Goal: Communication & Community: Answer question/provide support

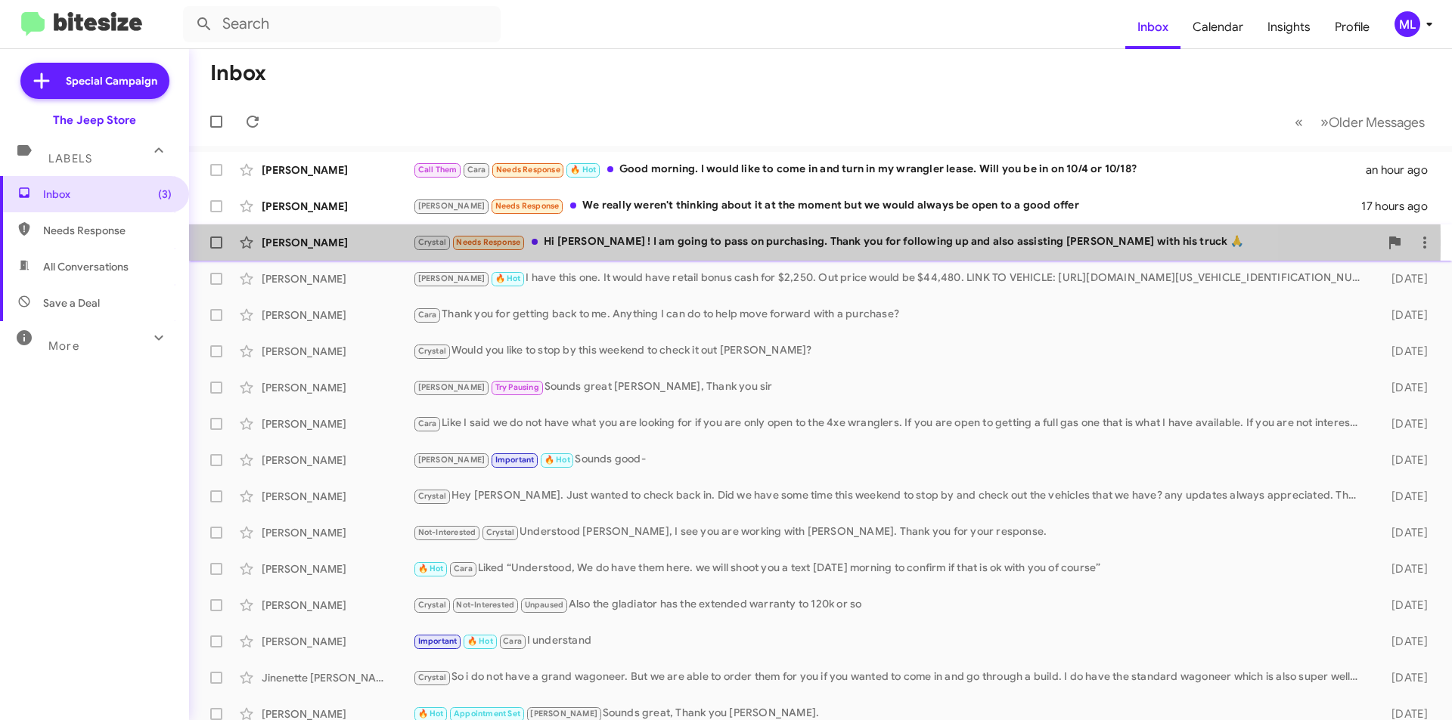
click at [302, 241] on div "[PERSON_NAME]" at bounding box center [337, 242] width 151 height 15
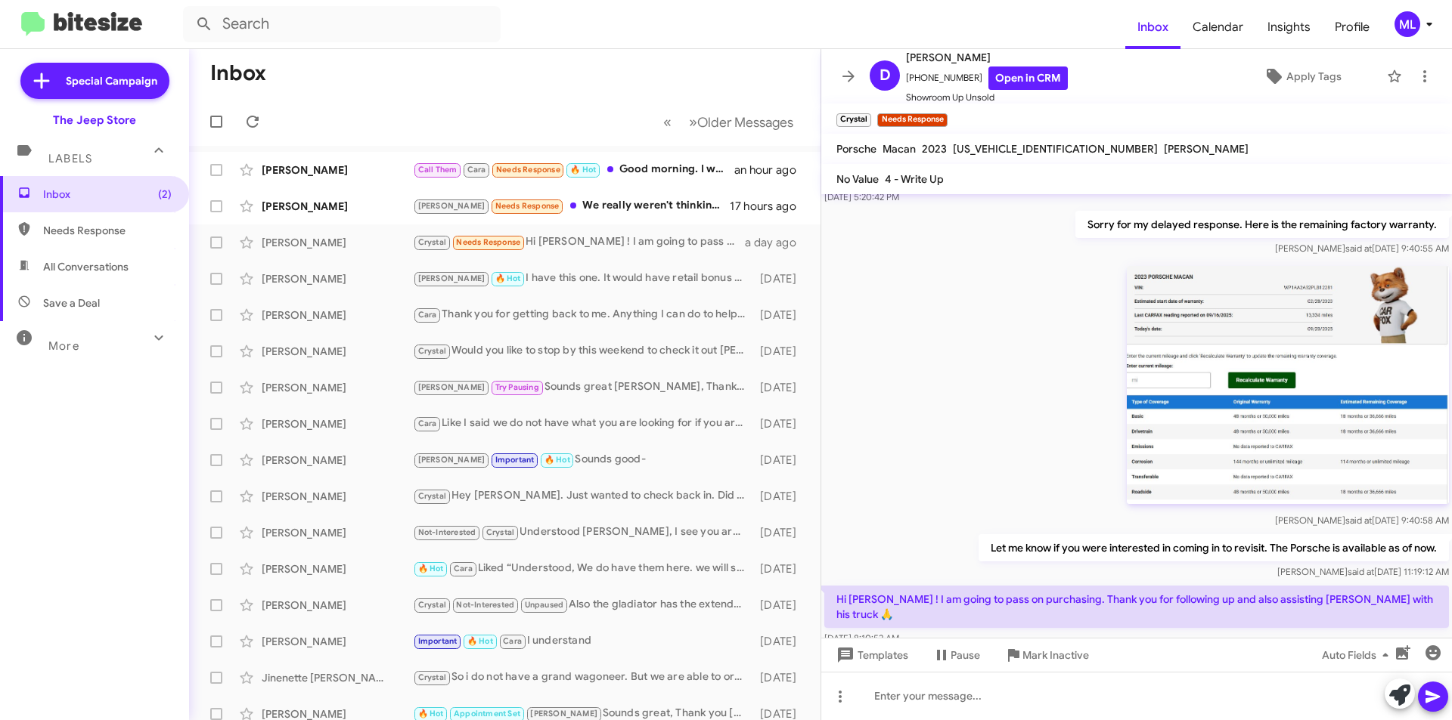
scroll to position [265, 0]
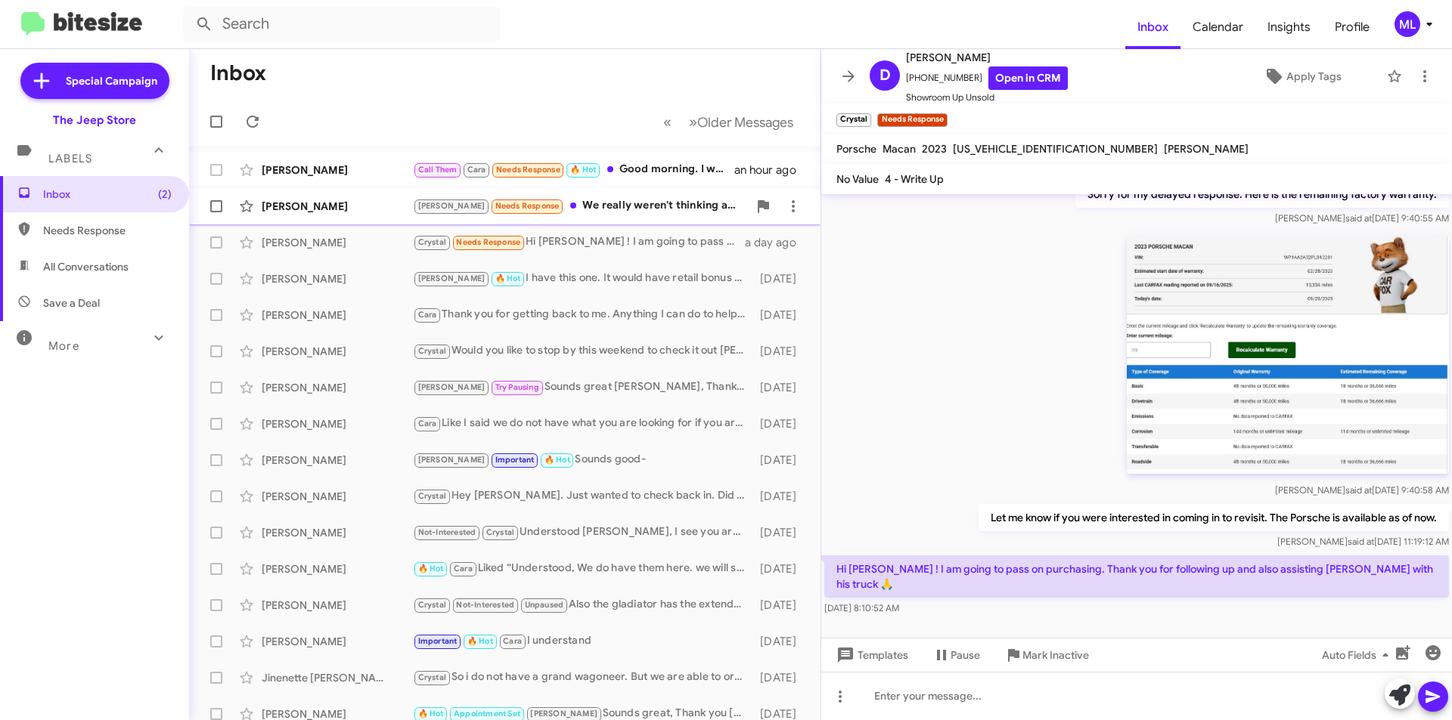
click at [308, 200] on div "Sara Major" at bounding box center [337, 206] width 151 height 15
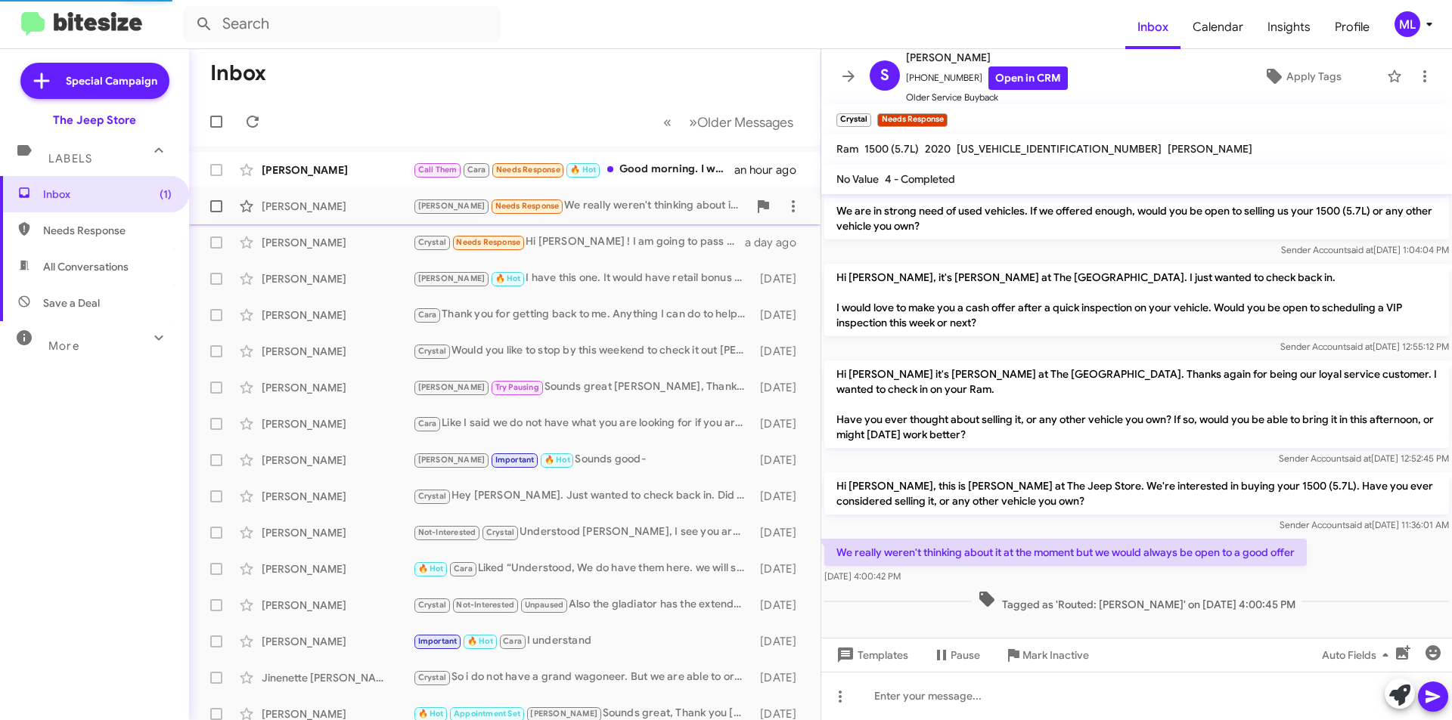
scroll to position [30, 0]
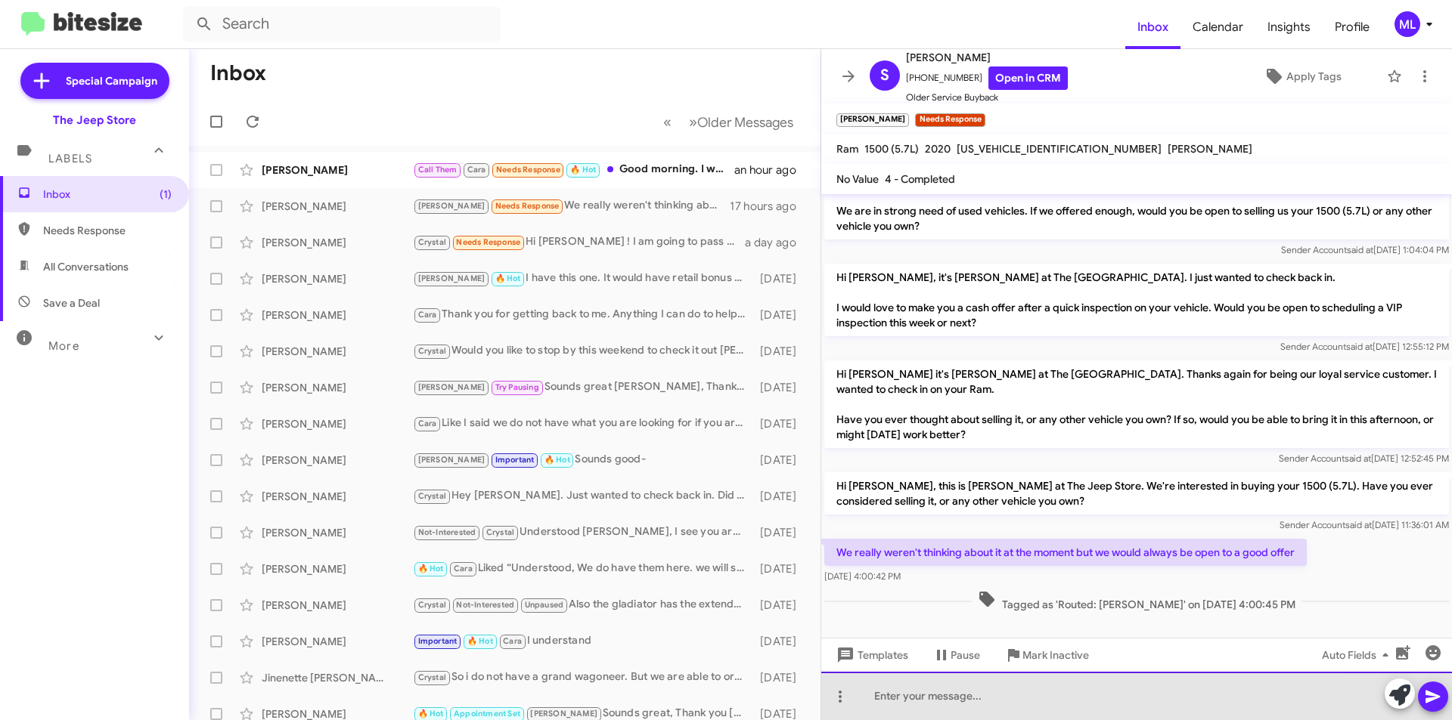
click at [1015, 711] on div at bounding box center [1136, 696] width 631 height 48
click at [1077, 705] on div "Thank you for getting back to me." at bounding box center [1136, 696] width 631 height 48
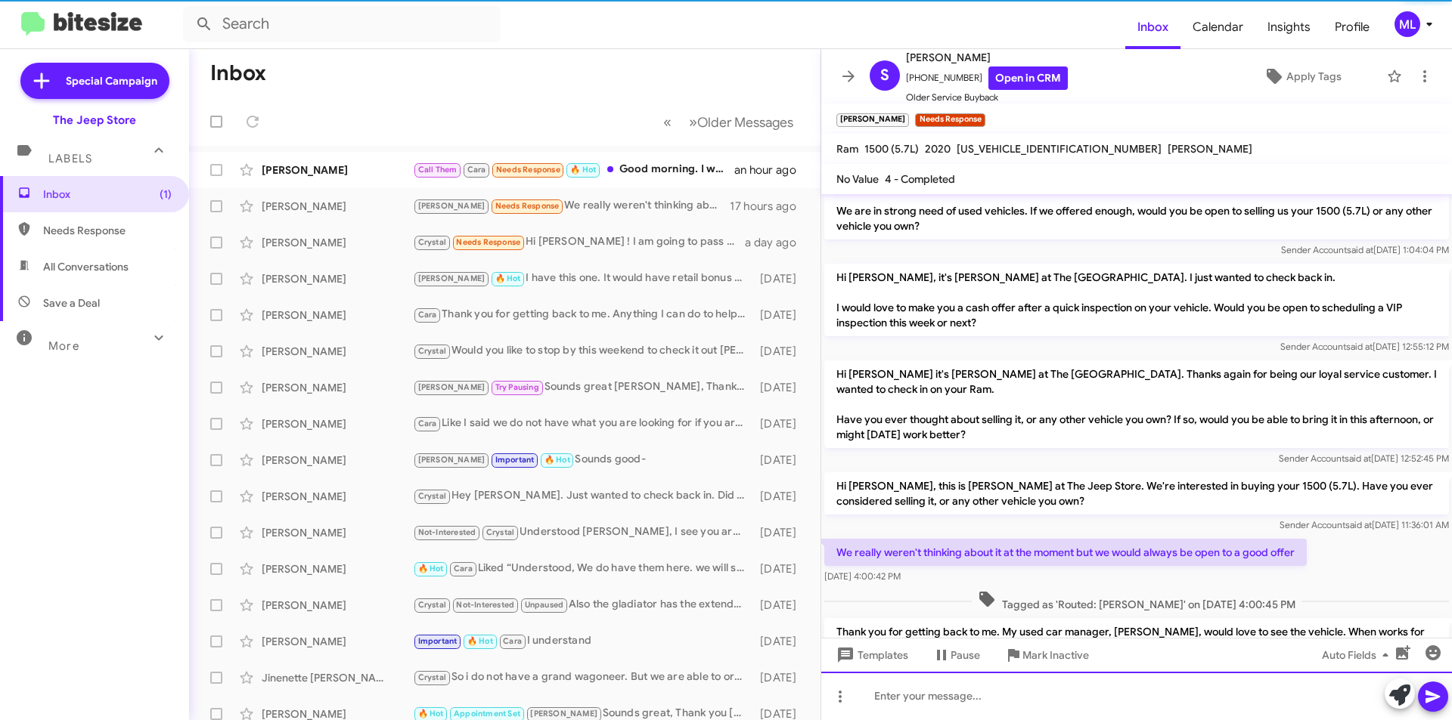
scroll to position [101, 0]
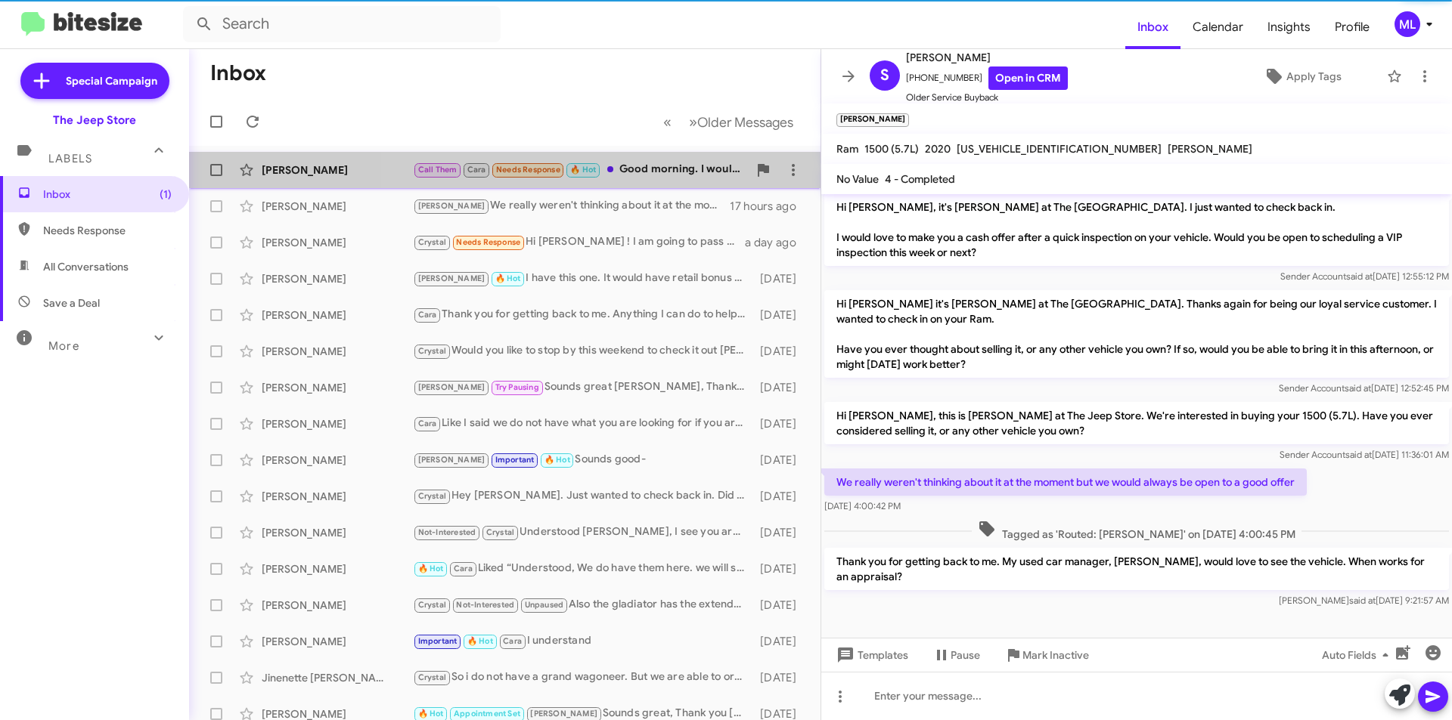
click at [631, 172] on div "Call Them Cara Needs Response 🔥 Hot Good morning. I would like to come in and t…" at bounding box center [580, 169] width 335 height 17
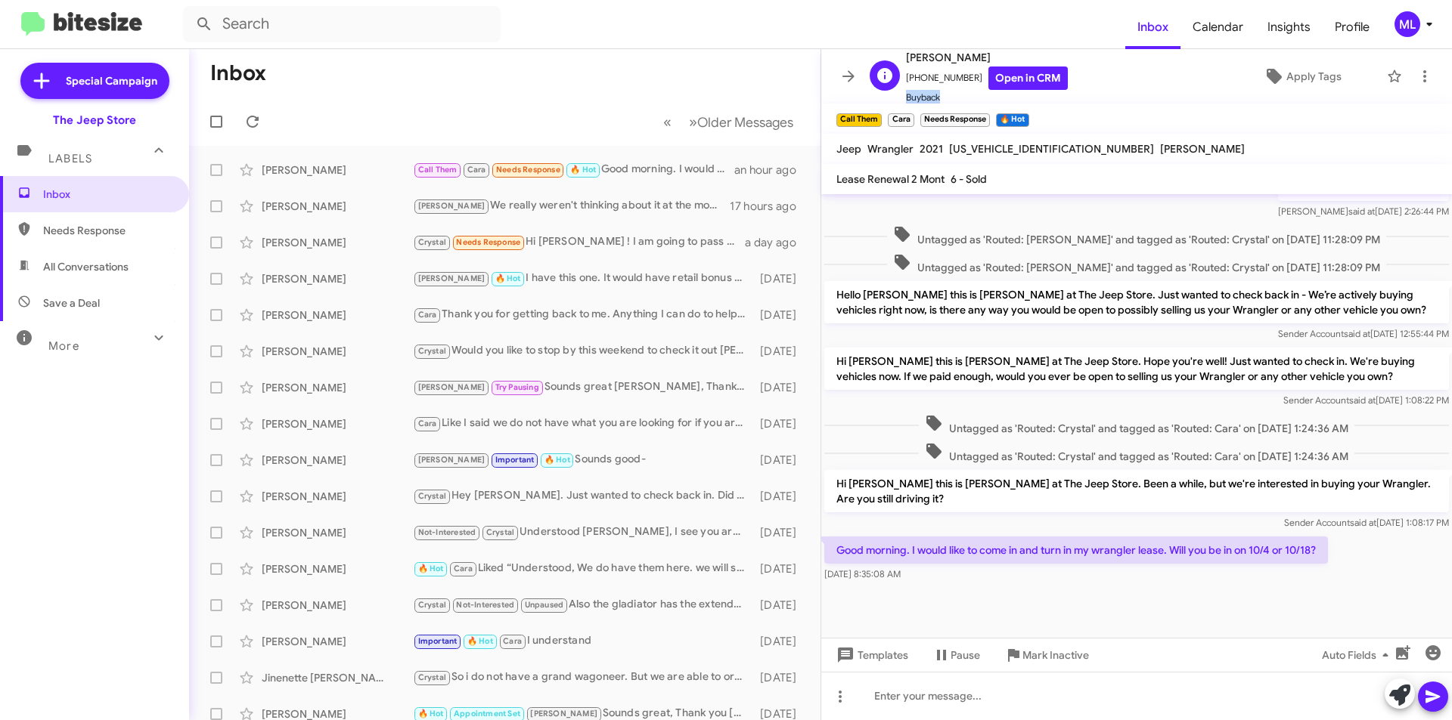
scroll to position [2, 0]
drag, startPoint x: 966, startPoint y: 81, endPoint x: 914, endPoint y: 79, distance: 52.2
click at [914, 79] on span "+17328598943 Open in CRM" at bounding box center [987, 76] width 162 height 23
copy span "7328598943"
click at [1017, 697] on div at bounding box center [1136, 696] width 631 height 48
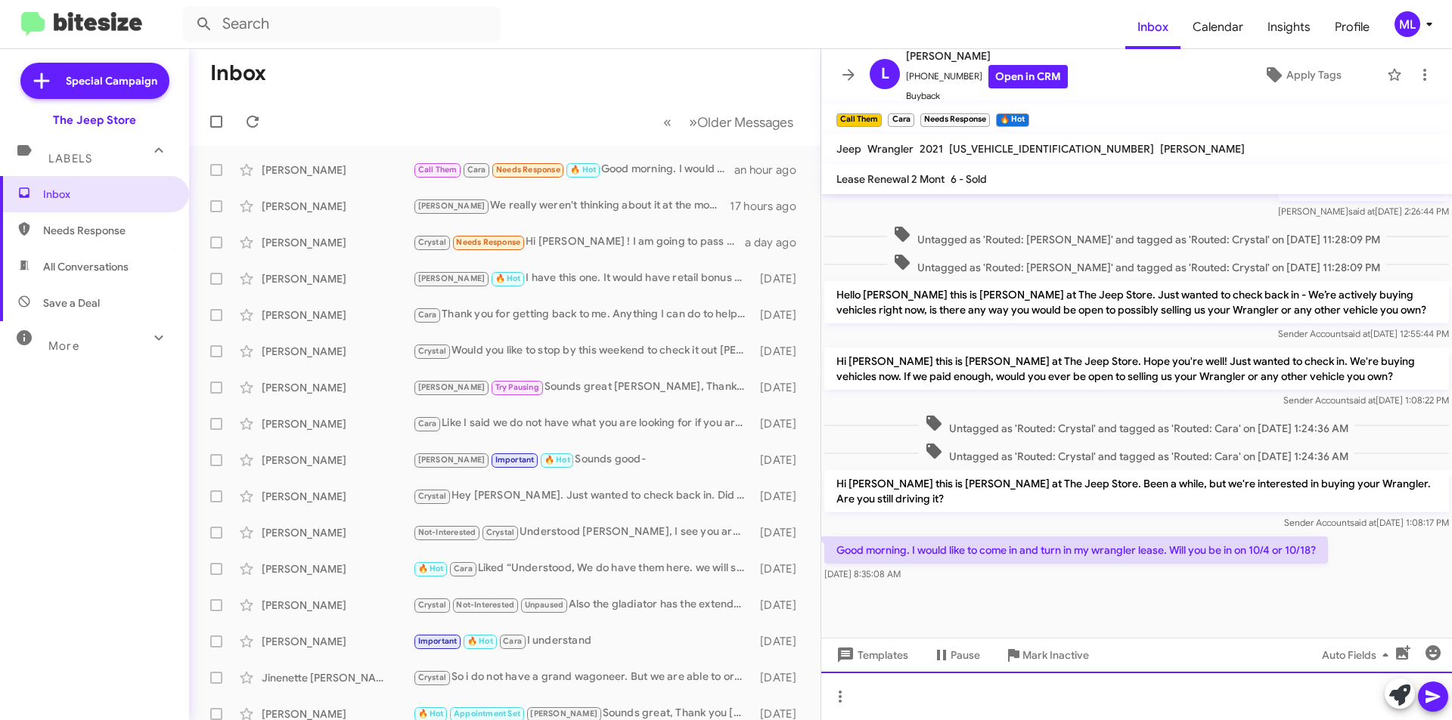
click at [934, 699] on div at bounding box center [1136, 696] width 631 height 48
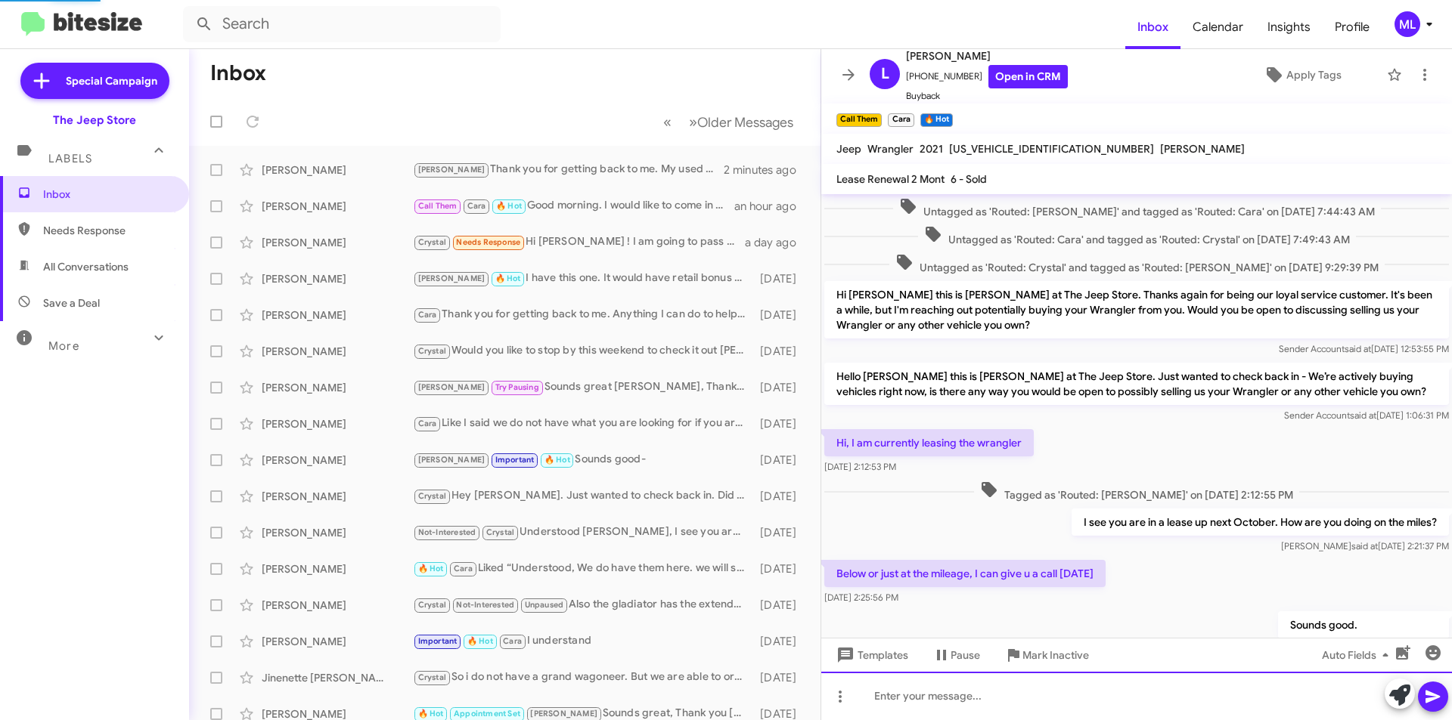
scroll to position [578, 0]
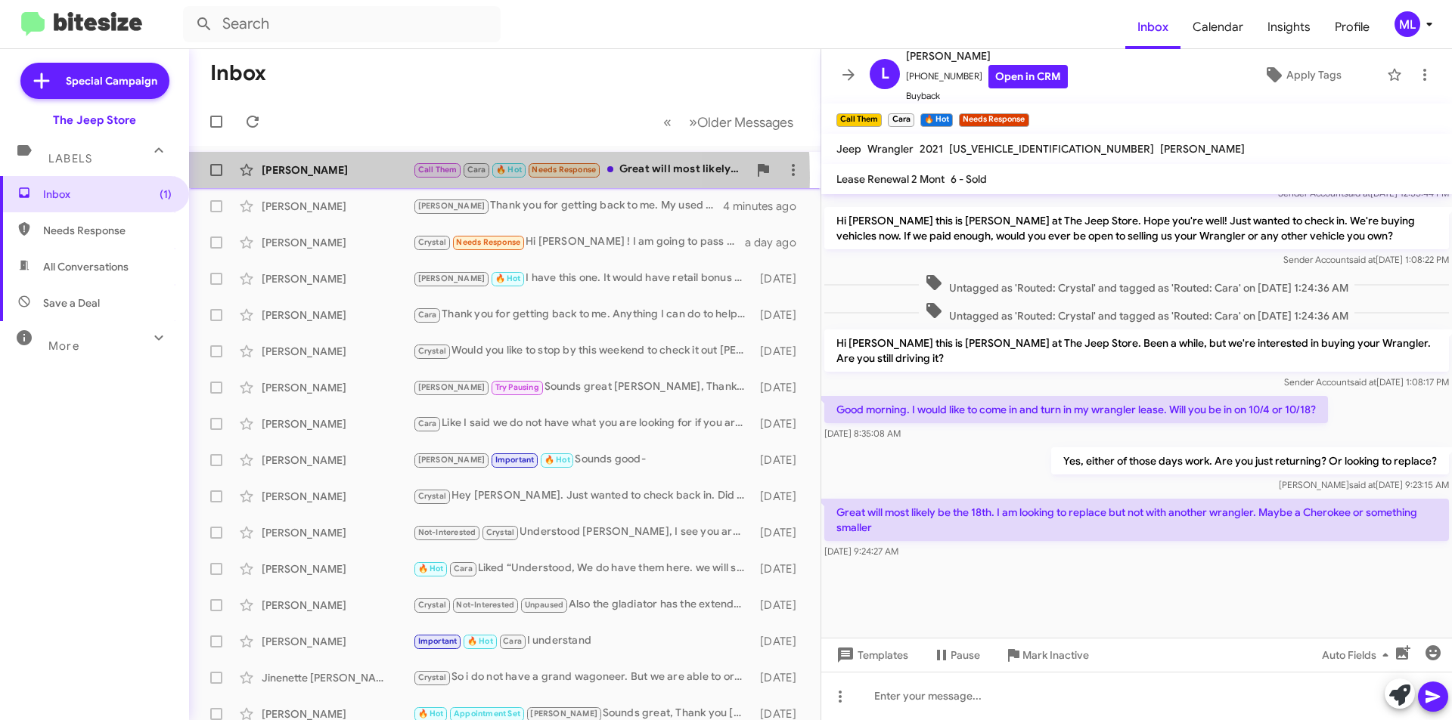
click at [371, 178] on div "Lisa Nannini Call Them Cara 🔥 Hot Needs Response Great will most likely be the …" at bounding box center [504, 170] width 607 height 30
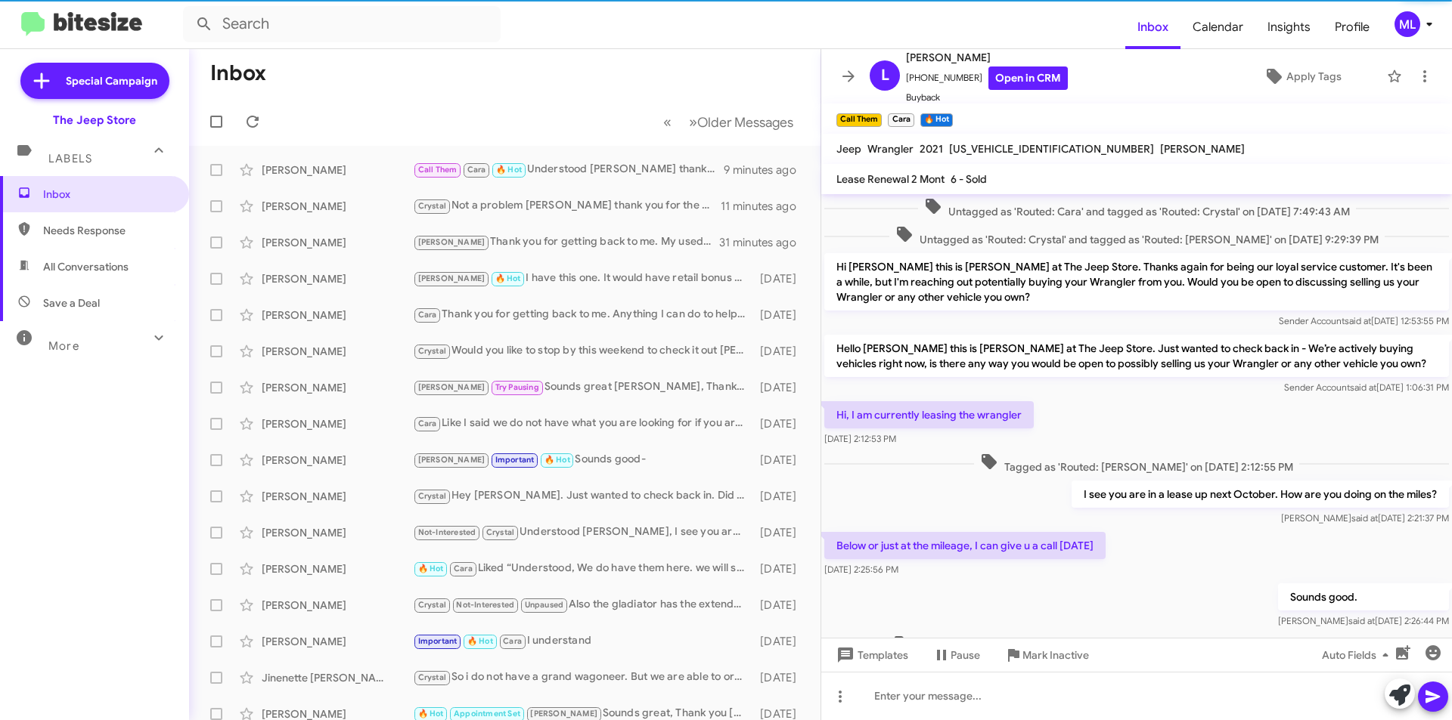
scroll to position [617, 0]
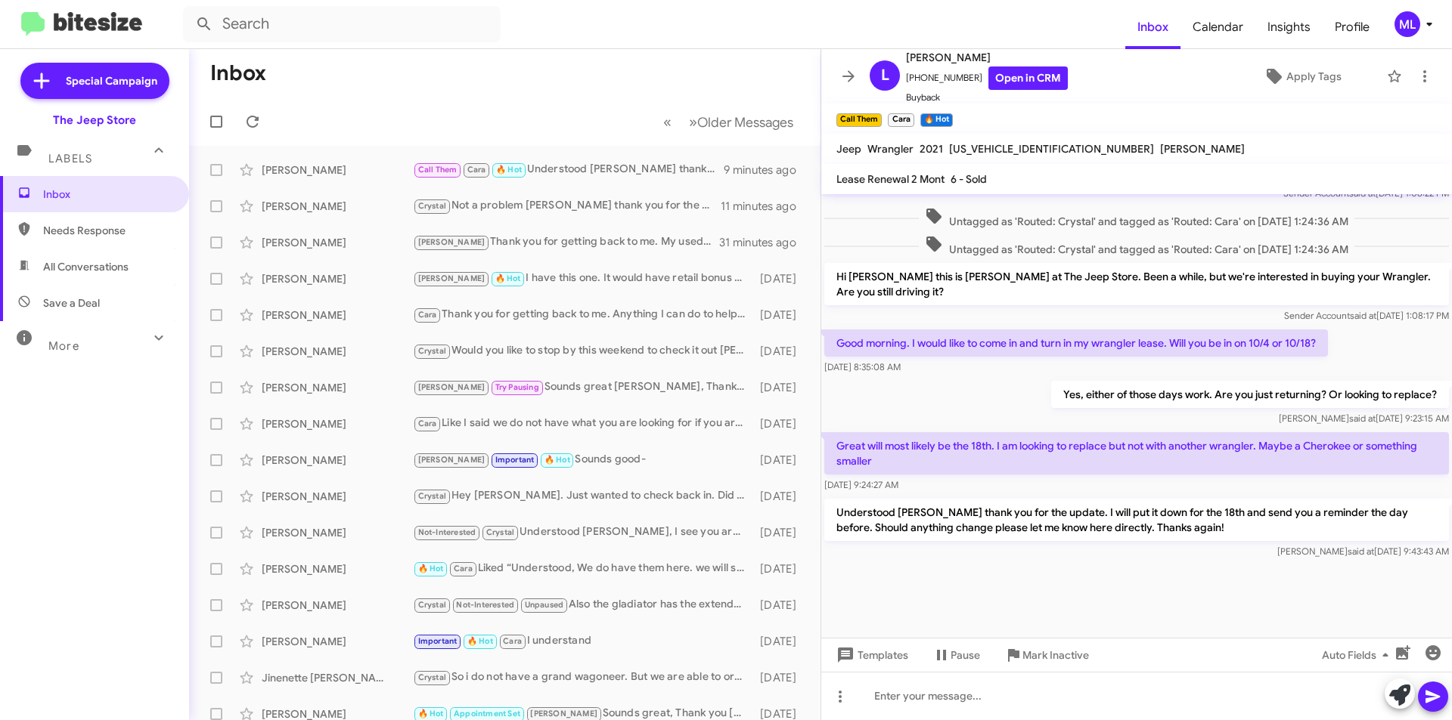
click at [105, 299] on span "Save a Deal" at bounding box center [94, 303] width 189 height 36
type input "in:not-interested"
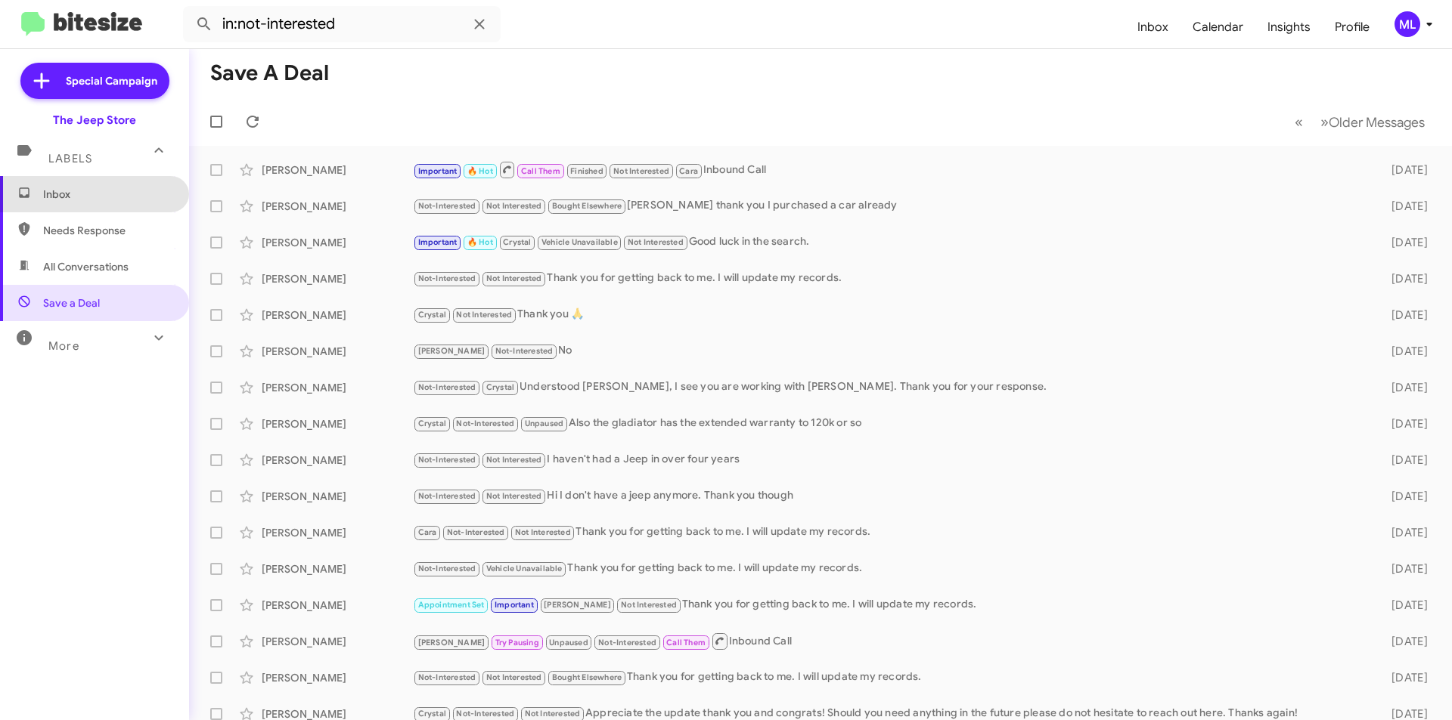
click at [105, 196] on span "Inbox" at bounding box center [107, 194] width 129 height 15
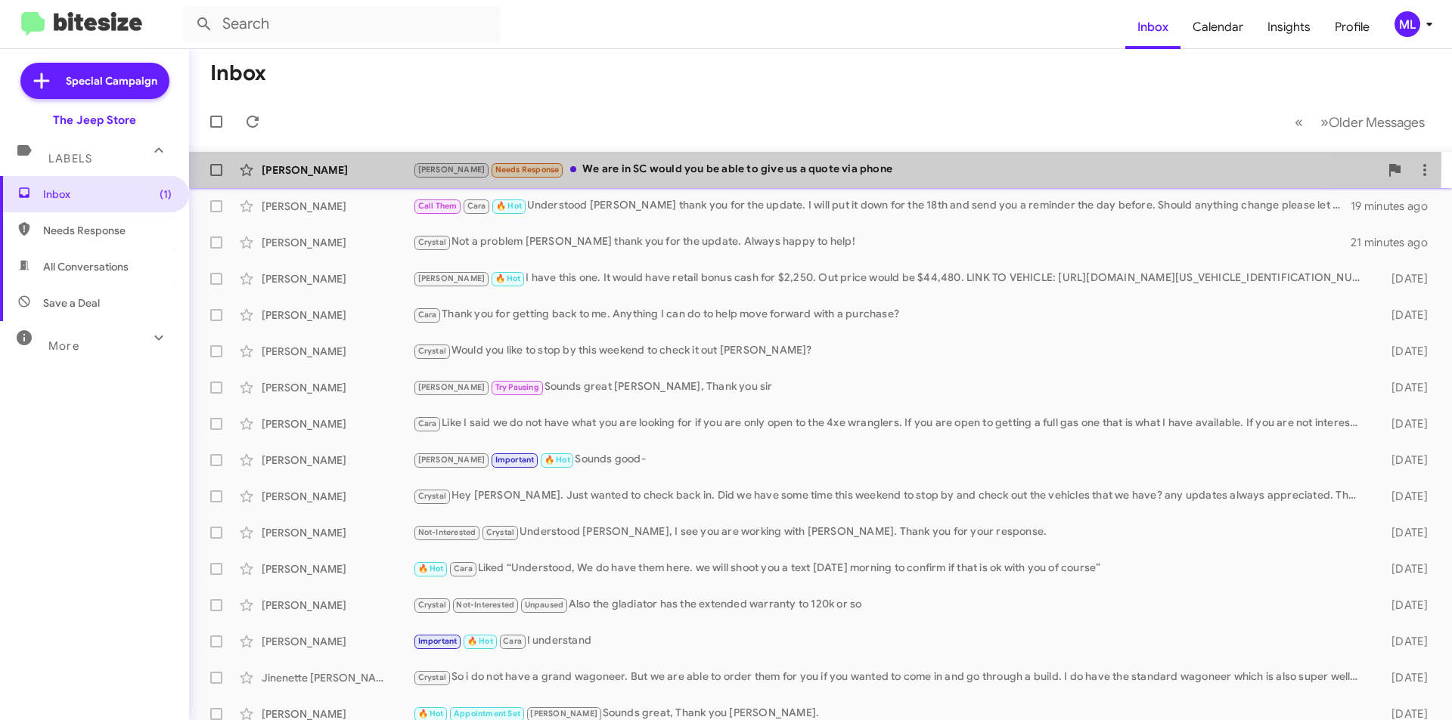
click at [713, 164] on div "Andrew Needs Response We are in SC would you be able to give us a quote via pho…" at bounding box center [896, 169] width 966 height 17
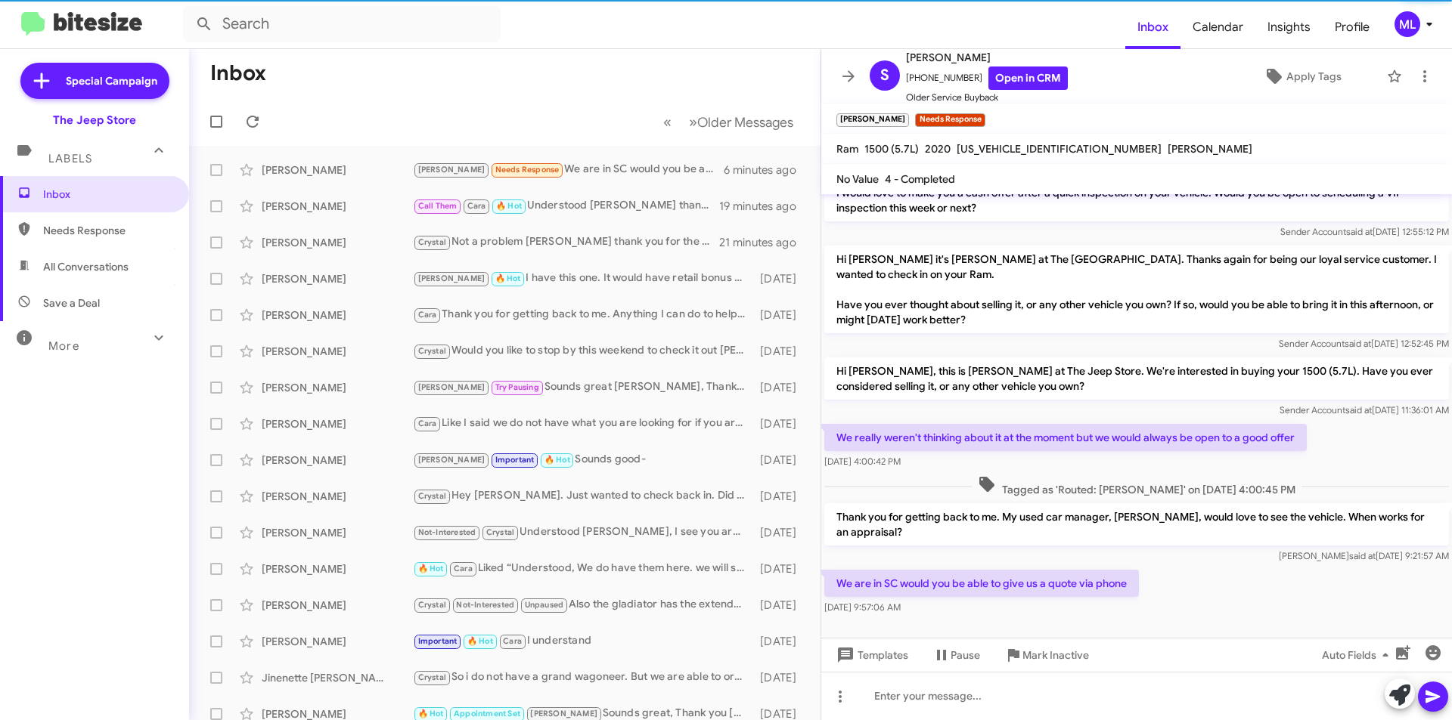
scroll to position [156, 0]
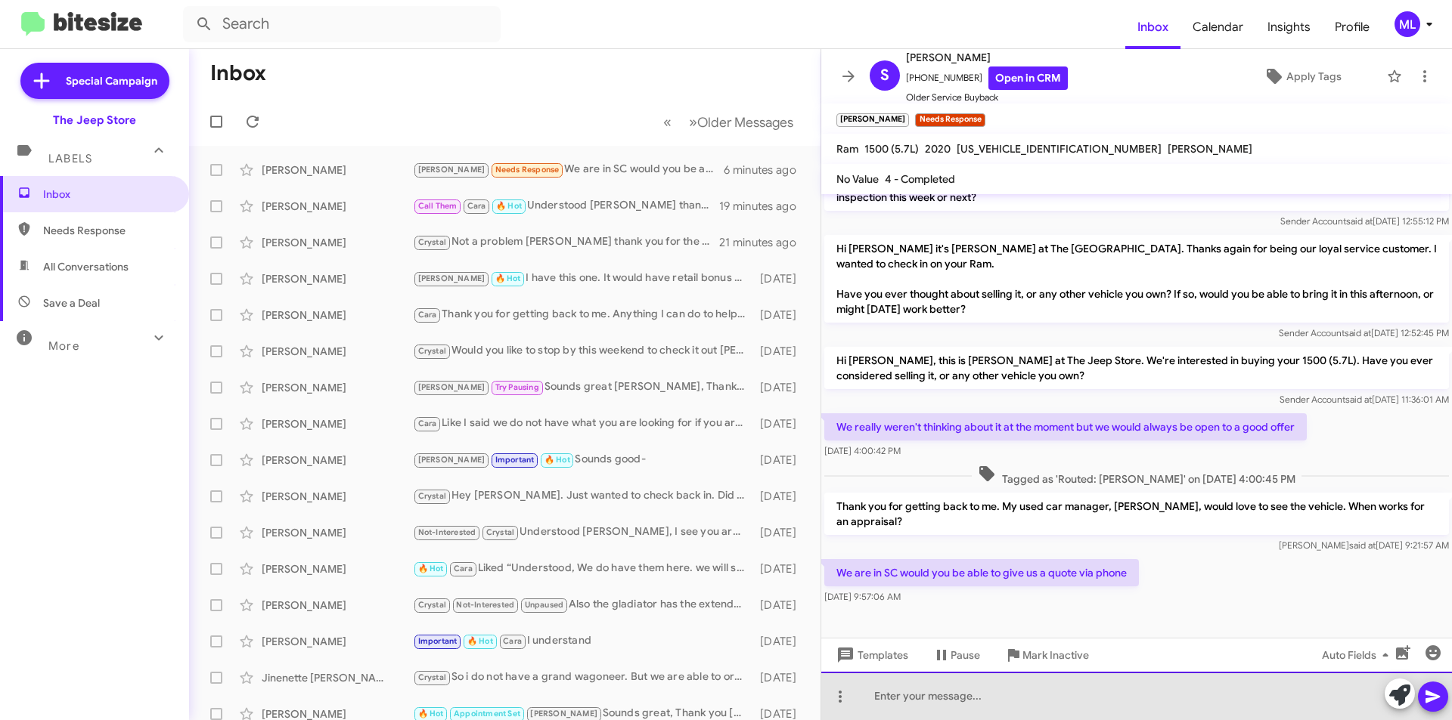
click at [926, 697] on div at bounding box center [1136, 696] width 631 height 48
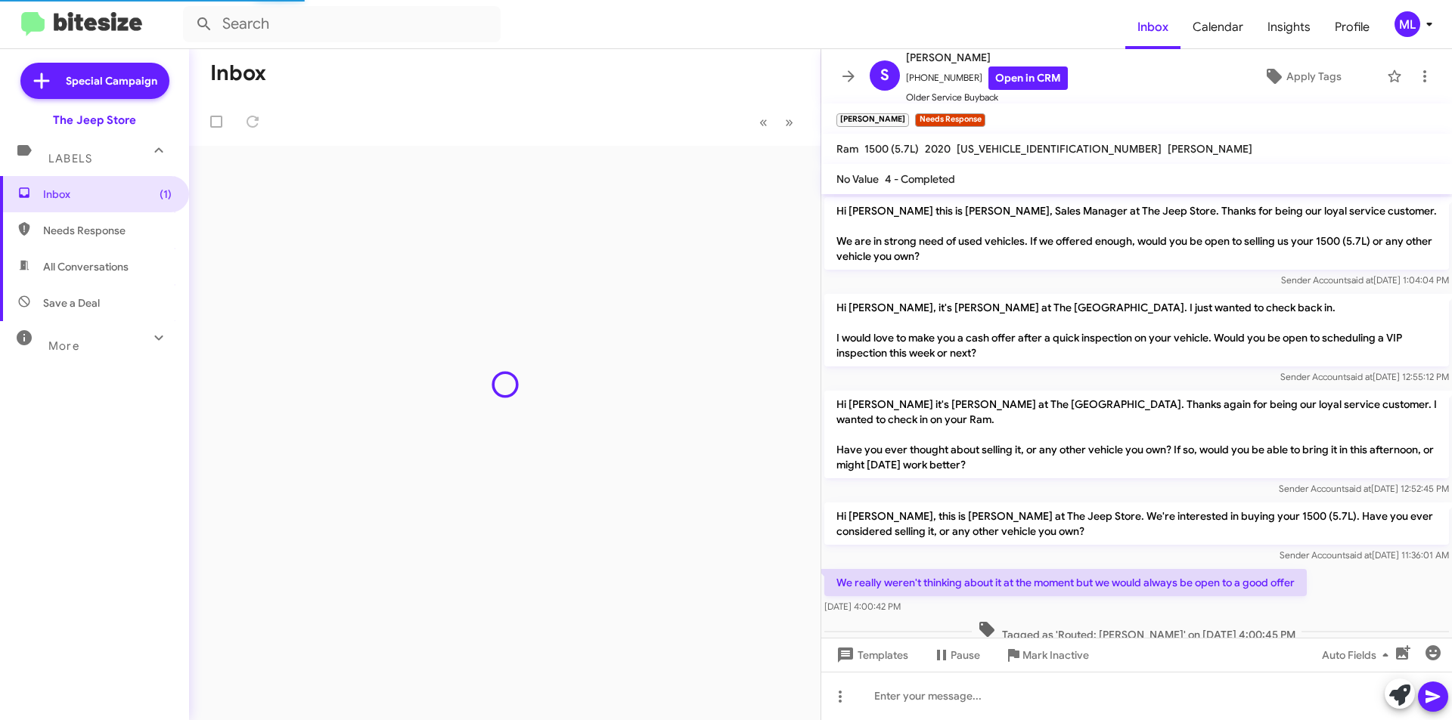
scroll to position [125, 0]
